Goal: Task Accomplishment & Management: Use online tool/utility

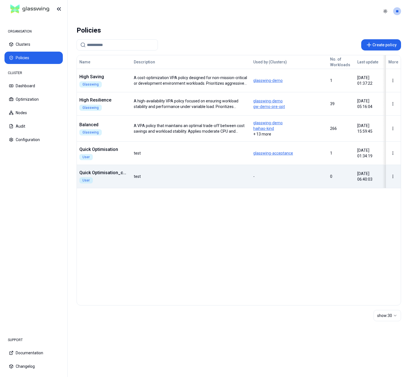
click at [137, 188] on td "test" at bounding box center [190, 176] width 119 height 23
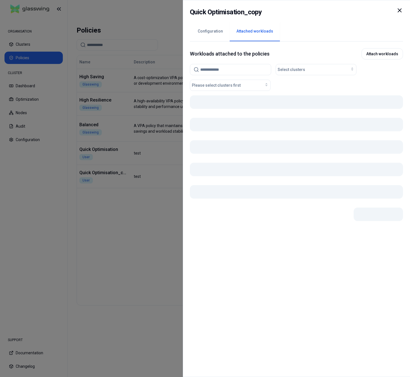
click at [238, 31] on button "Attached workloads" at bounding box center [255, 32] width 50 height 20
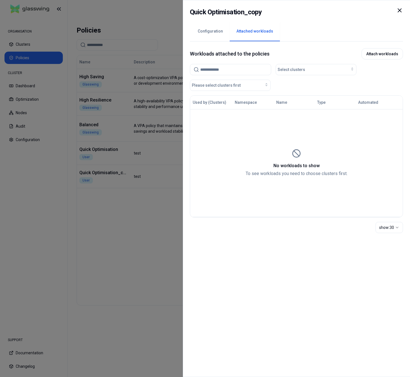
click at [401, 11] on icon at bounding box center [399, 10] width 7 height 7
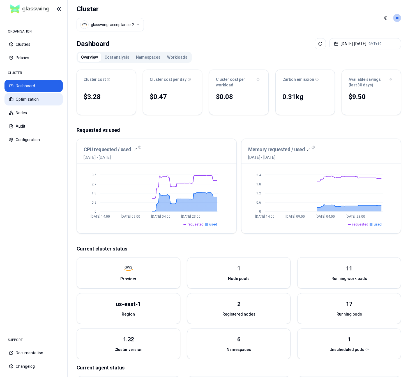
click at [34, 99] on button "Optimization" at bounding box center [33, 99] width 58 height 12
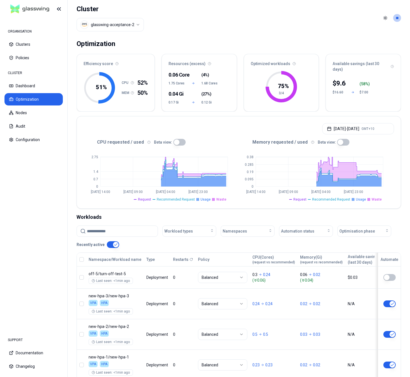
click at [178, 143] on button "button" at bounding box center [179, 142] width 12 height 7
click at [341, 142] on button "button" at bounding box center [343, 142] width 12 height 7
click at [137, 26] on html "ORGANISATION Clusters Policies CLUSTER Dashboard Optimization Nodes Audit Confi…" at bounding box center [205, 188] width 410 height 377
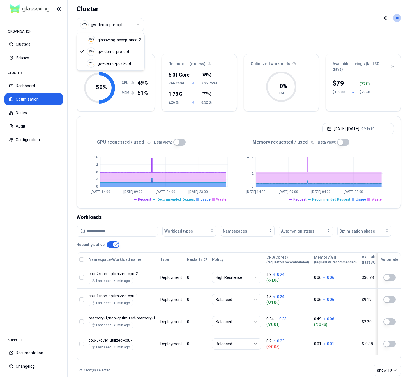
click at [103, 27] on html "ORGANISATION Clusters Policies CLUSTER Dashboard Optimization Nodes Audit Confi…" at bounding box center [205, 188] width 410 height 377
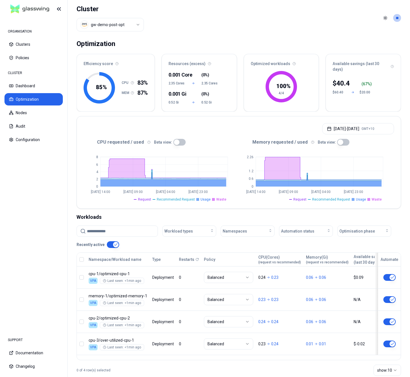
click at [177, 143] on button "button" at bounding box center [179, 142] width 12 height 7
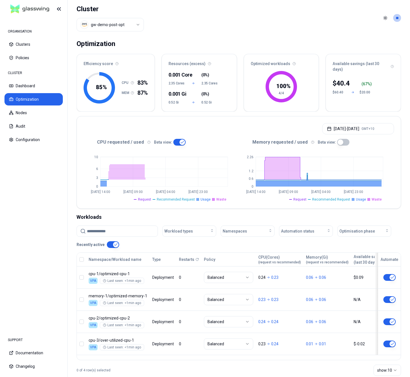
click at [340, 138] on div "CPU requested / used Beta view: 0 3 6 [DATE] 14:00 [DATE] 09:00 [DATE] 04:00 [D…" at bounding box center [239, 173] width 324 height 71
click at [340, 142] on button "button" at bounding box center [343, 142] width 12 height 7
